Goal: Navigation & Orientation: Find specific page/section

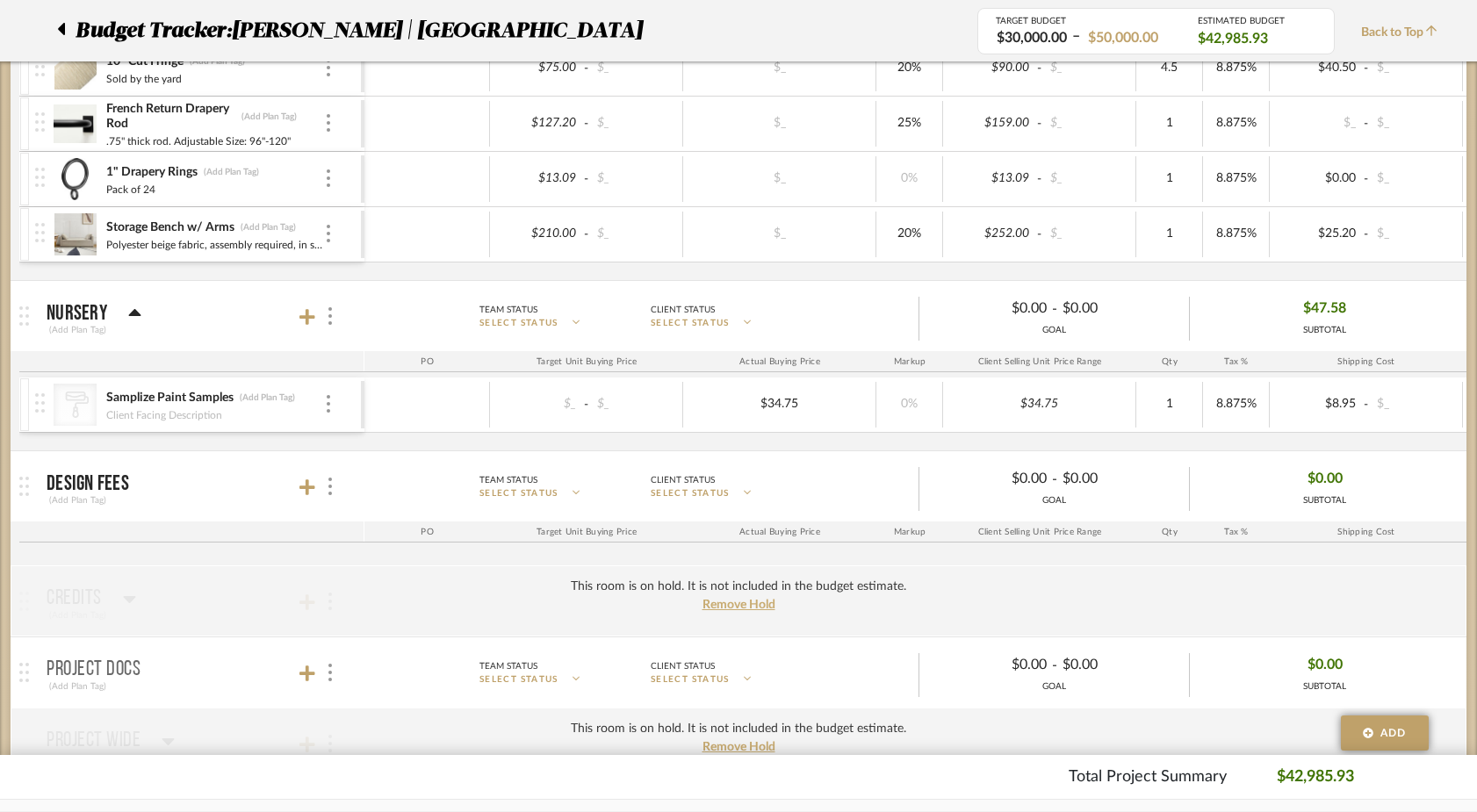
click at [62, 27] on icon at bounding box center [62, 28] width 7 height 12
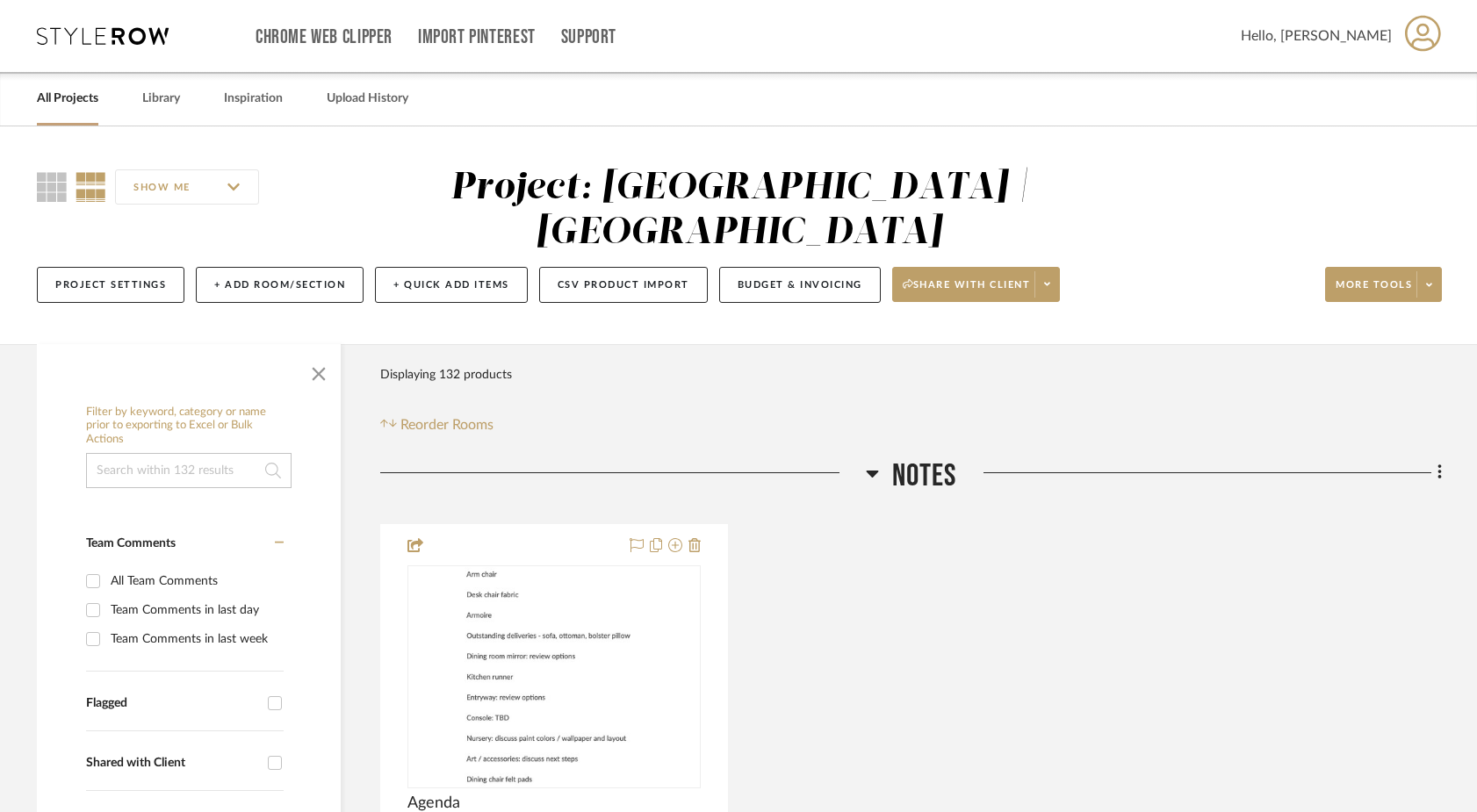
click at [80, 105] on link "All Projects" at bounding box center [67, 99] width 62 height 24
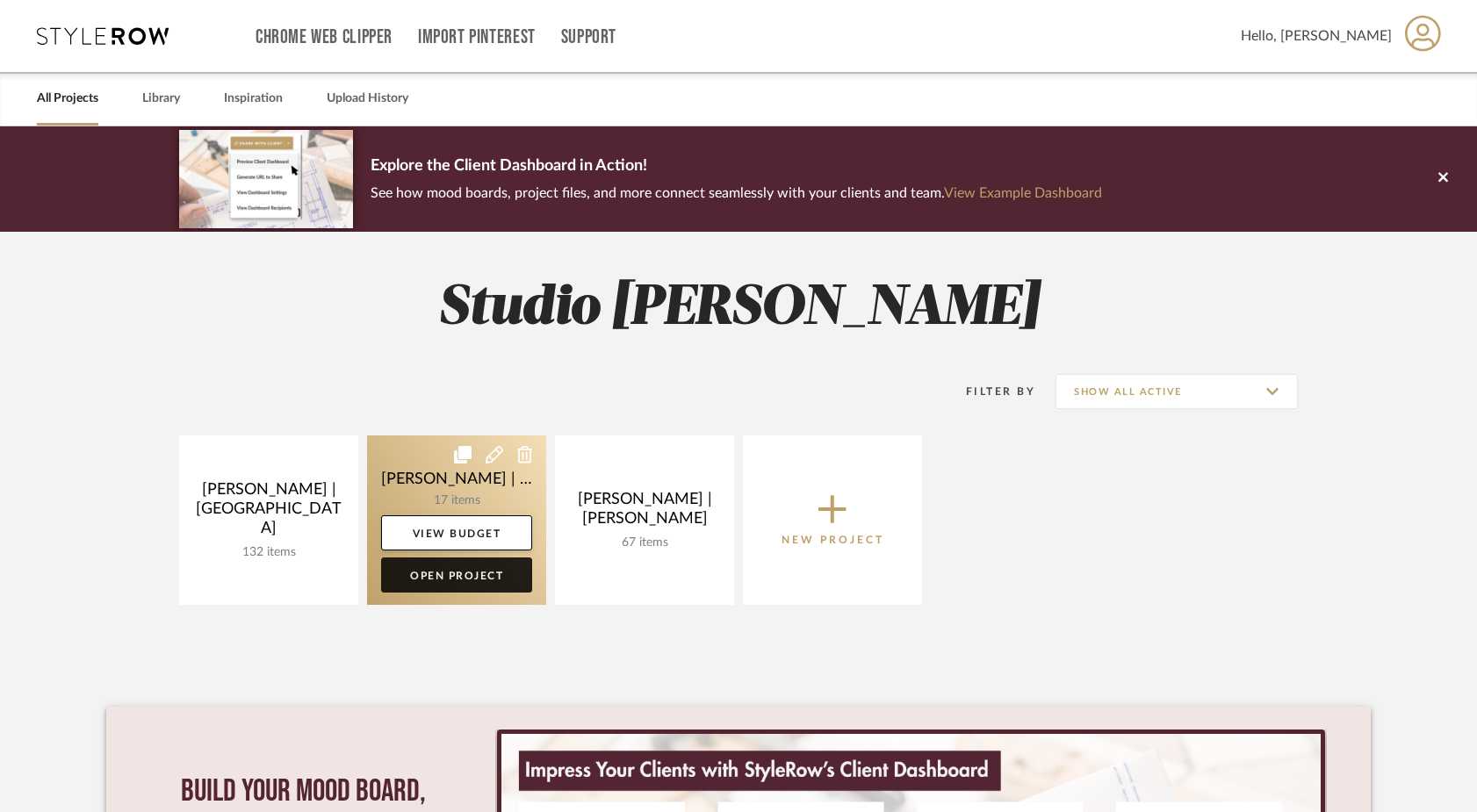
click at [442, 576] on link "Open Project" at bounding box center [456, 574] width 151 height 35
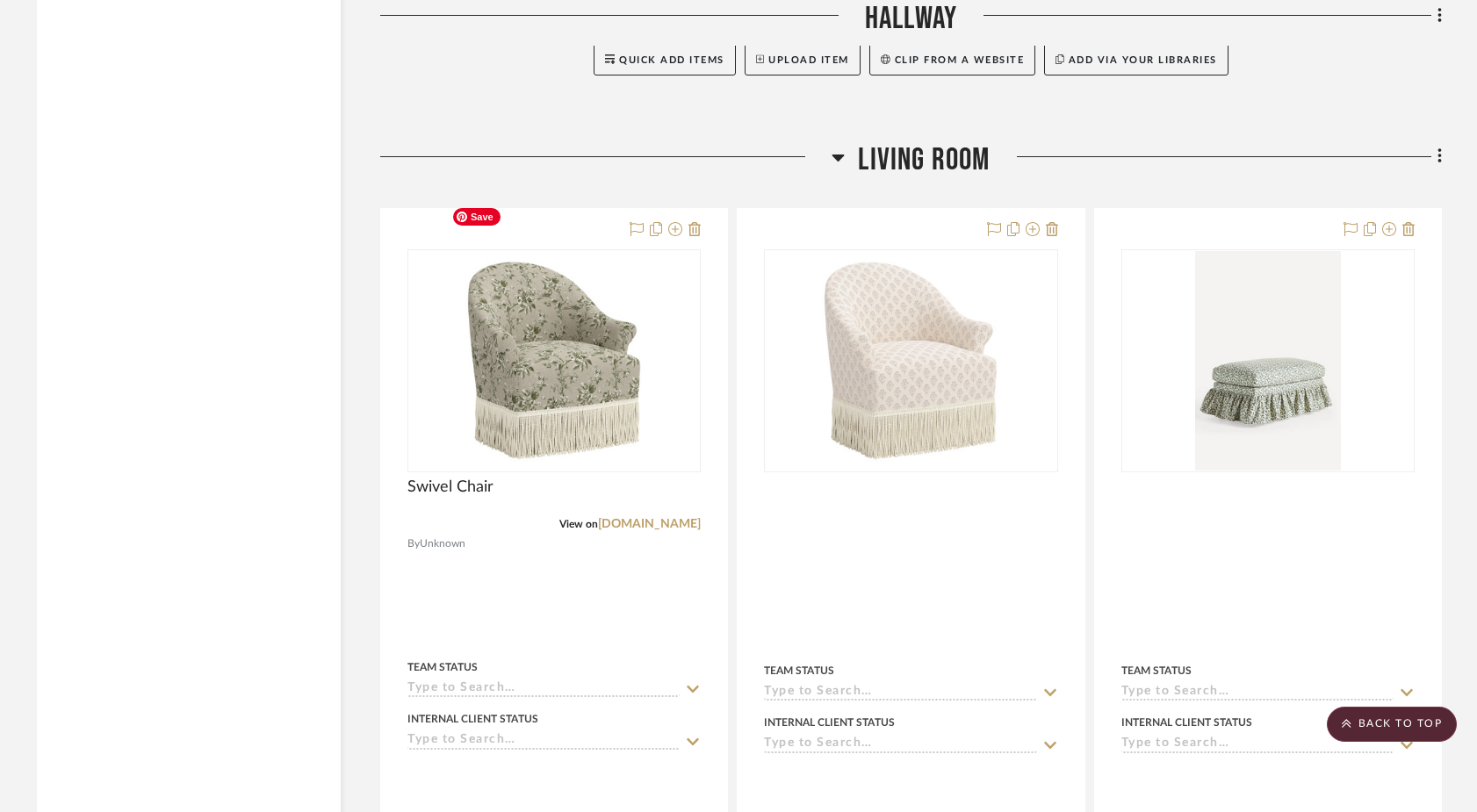
scroll to position [5056, 0]
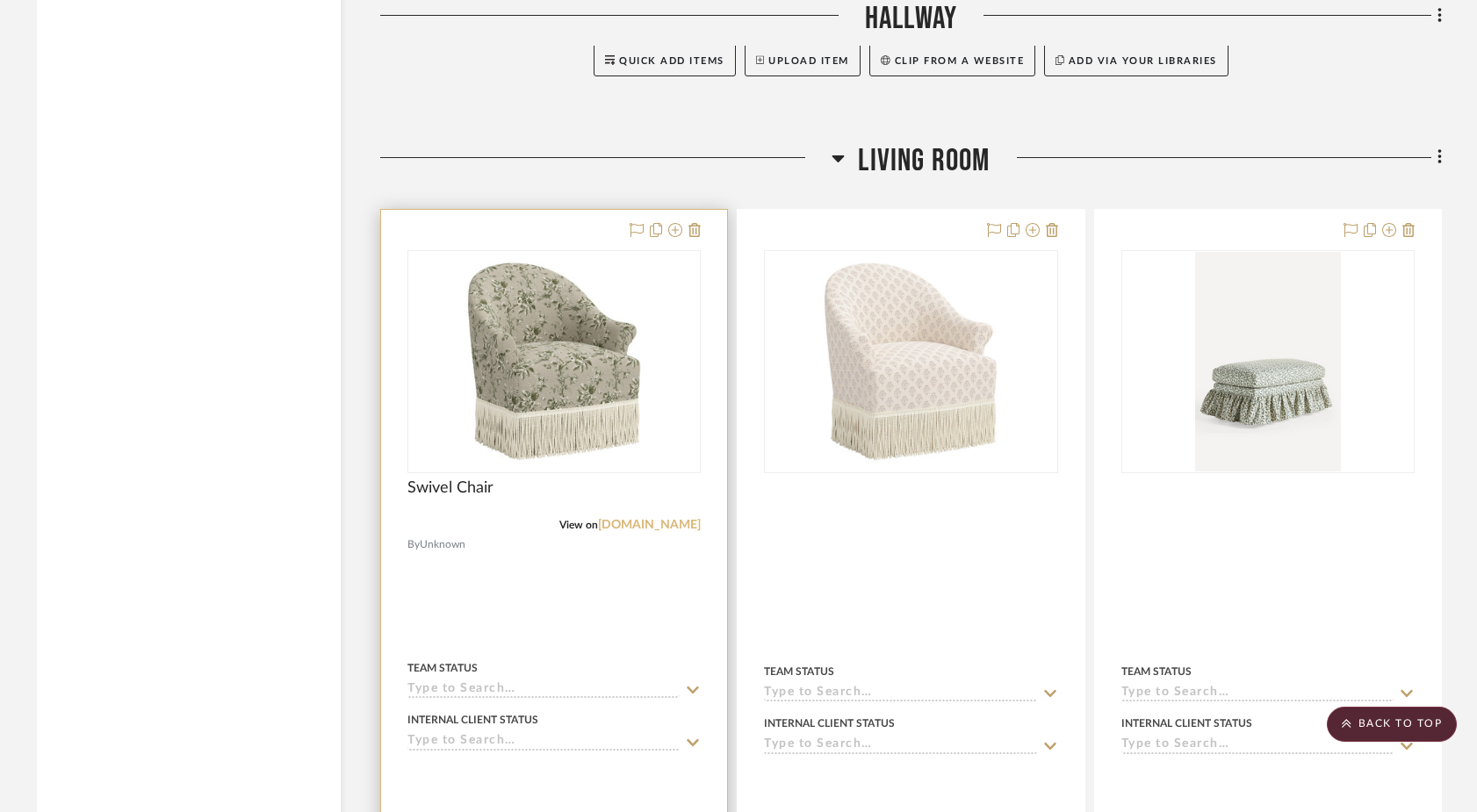
click at [678, 518] on link "[DOMAIN_NAME]" at bounding box center [649, 524] width 103 height 12
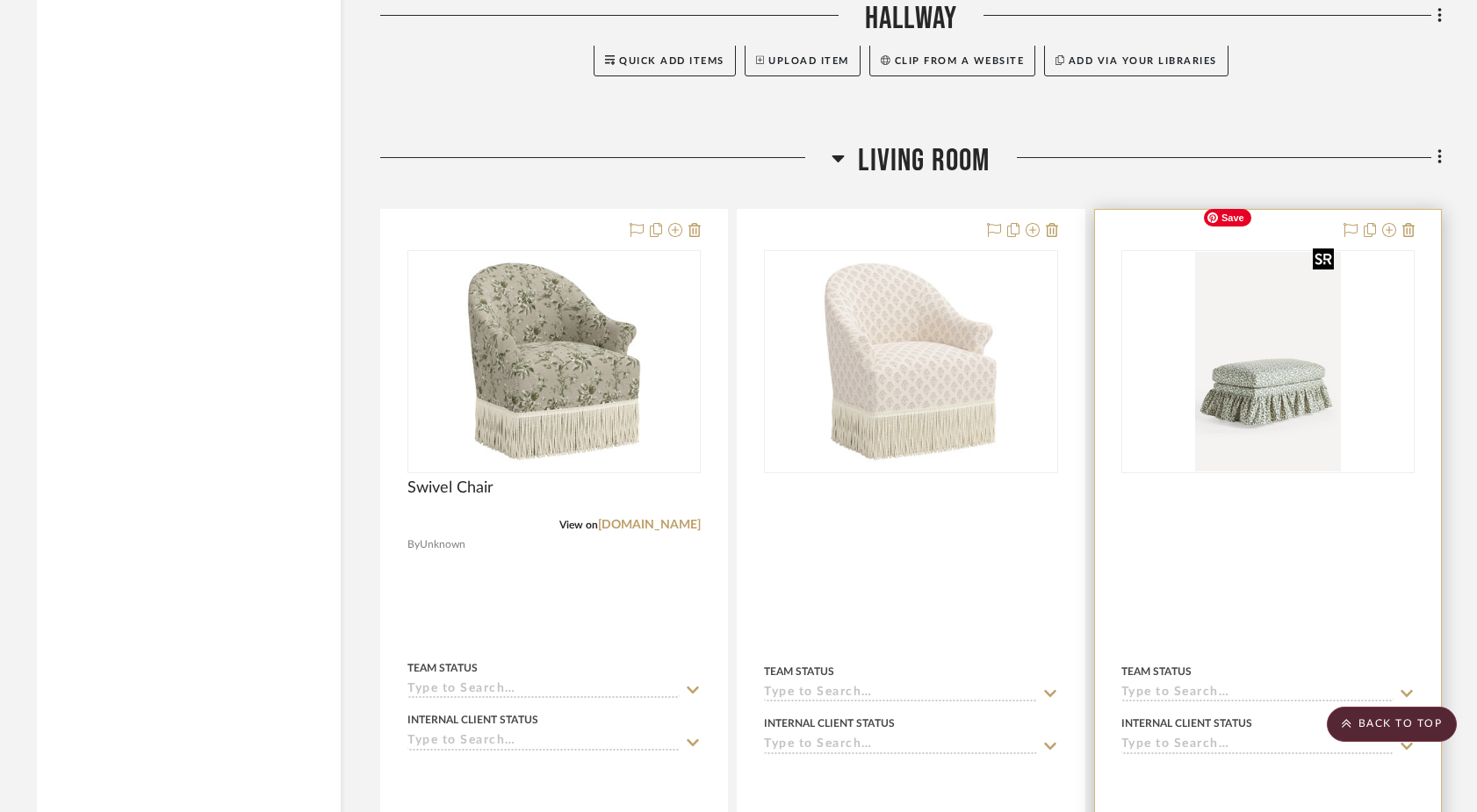
click at [1318, 381] on img "0" at bounding box center [1268, 362] width 146 height 219
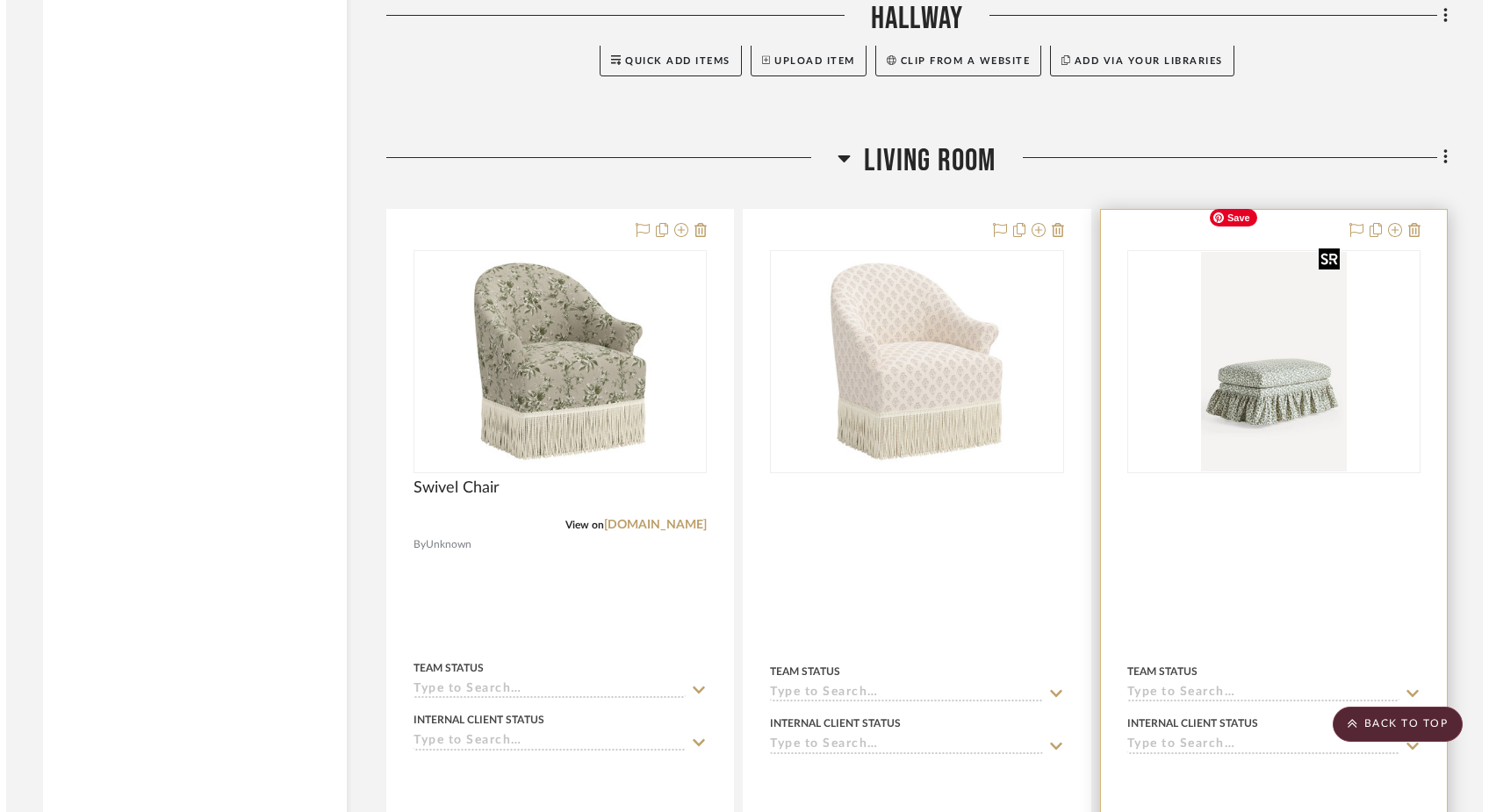
scroll to position [0, 0]
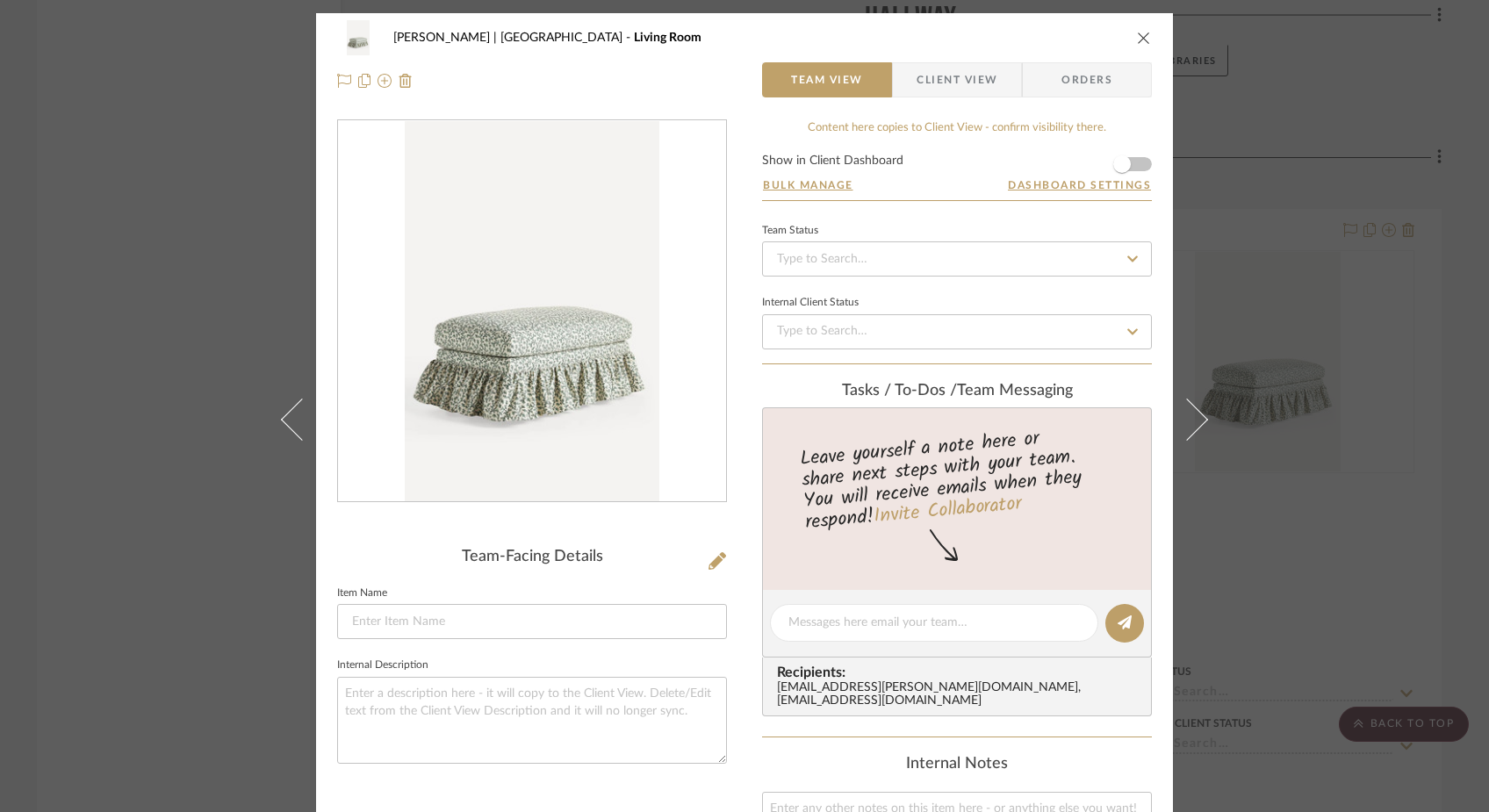
drag, startPoint x: 553, startPoint y: 432, endPoint x: 1405, endPoint y: 21, distance: 946.0
